Goal: Check status

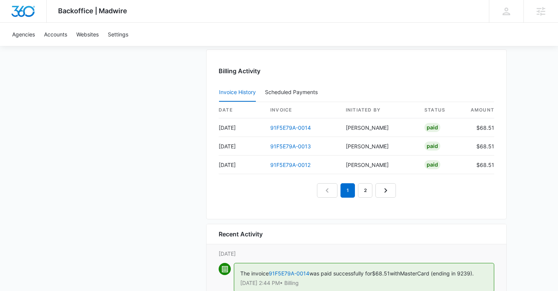
scroll to position [818, 0]
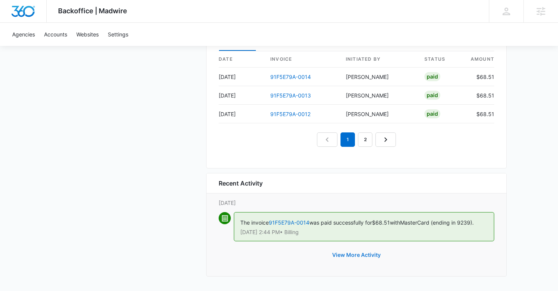
click at [353, 251] on button "View More Activity" at bounding box center [357, 255] width 64 height 18
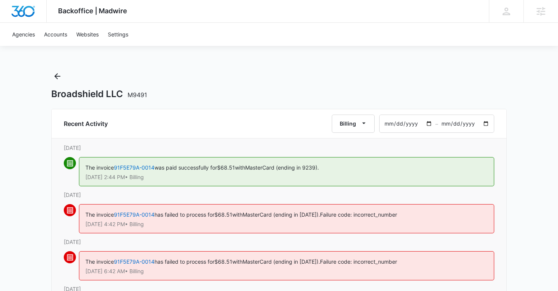
drag, startPoint x: 82, startPoint y: 177, endPoint x: 128, endPoint y: 178, distance: 46.0
click at [128, 178] on div "The invoice 91F5E79A-0014 was paid successfully for $68.51 with MasterCard (end…" at bounding box center [286, 171] width 415 height 29
copy p "[DATE] 2:44 PM"
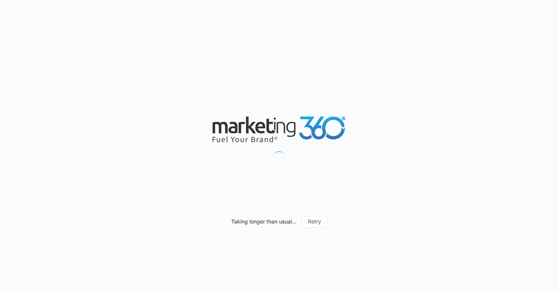
click at [335, 51] on div "Taking longer than usual... Retry" at bounding box center [279, 145] width 558 height 291
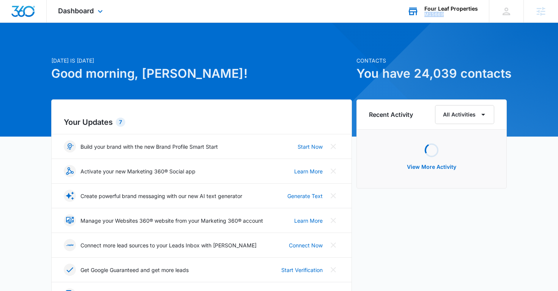
copy div "M15669"
drag, startPoint x: 447, startPoint y: 14, endPoint x: 426, endPoint y: 14, distance: 20.5
click at [426, 14] on div "M15669" at bounding box center [452, 14] width 54 height 5
